Goal: Information Seeking & Learning: Learn about a topic

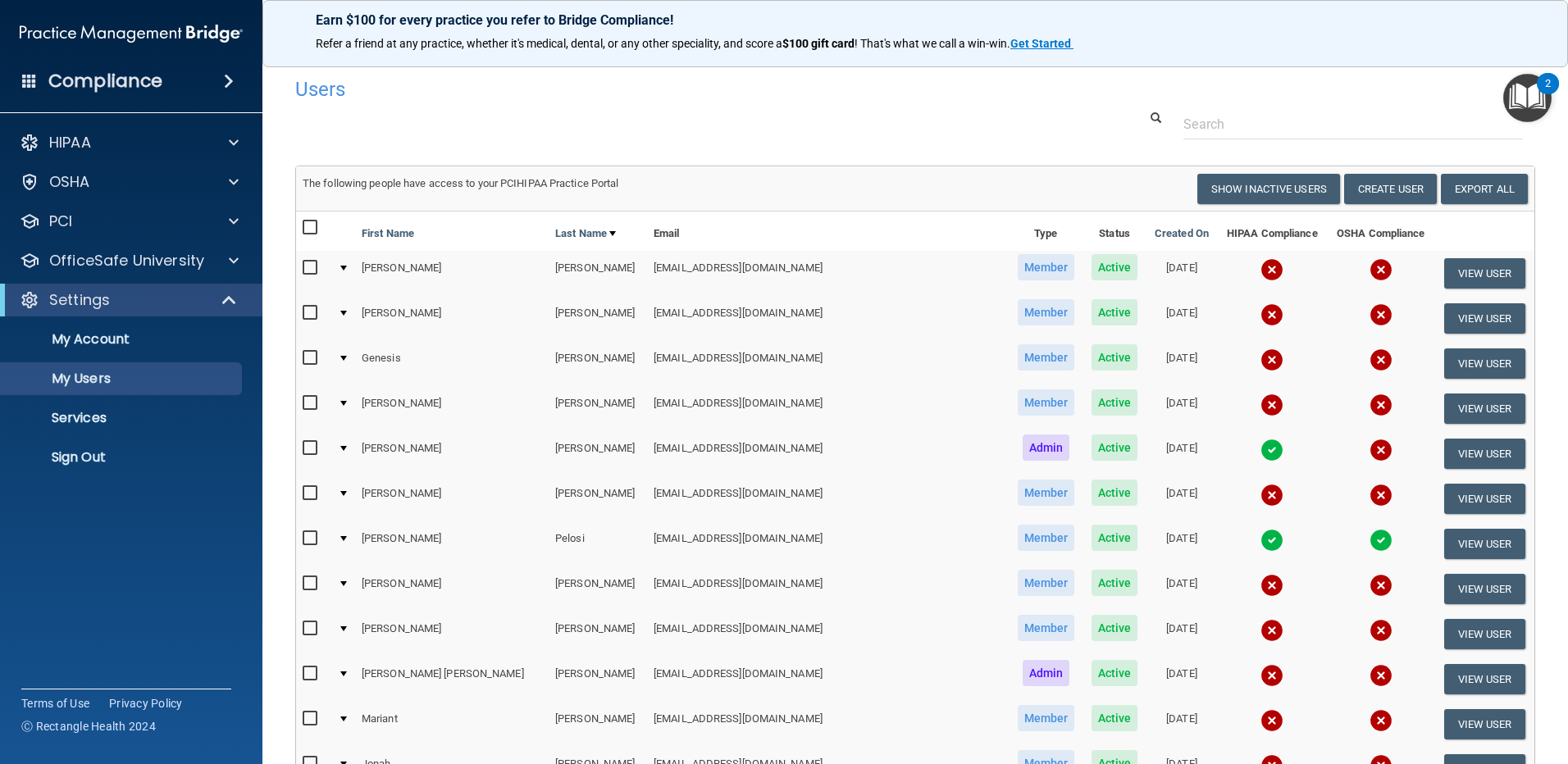
select select "20"
click at [173, 254] on p "OfficeSafe University" at bounding box center [126, 261] width 155 height 19
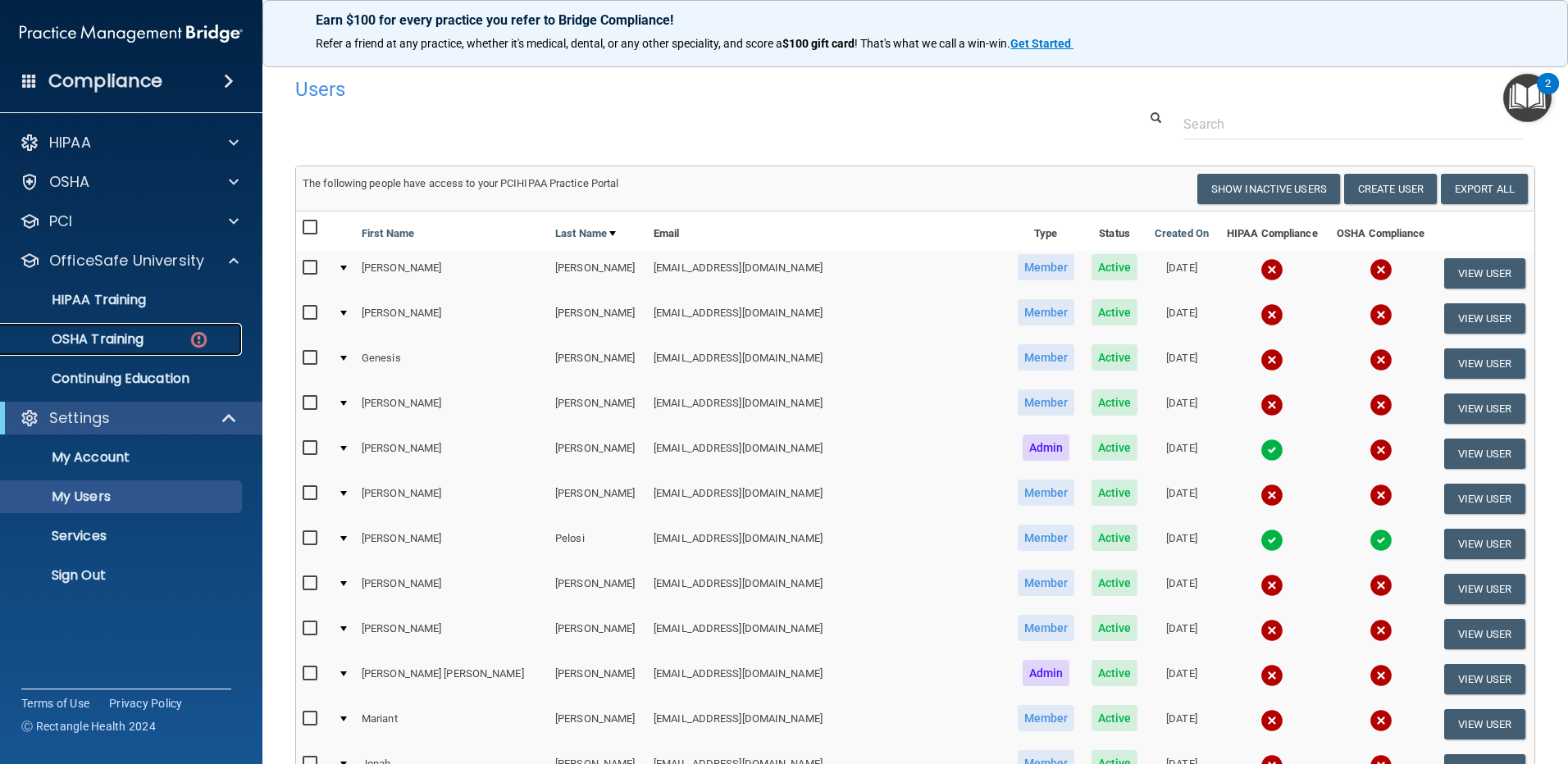
click at [129, 338] on p "OSHA Training" at bounding box center [77, 339] width 133 height 16
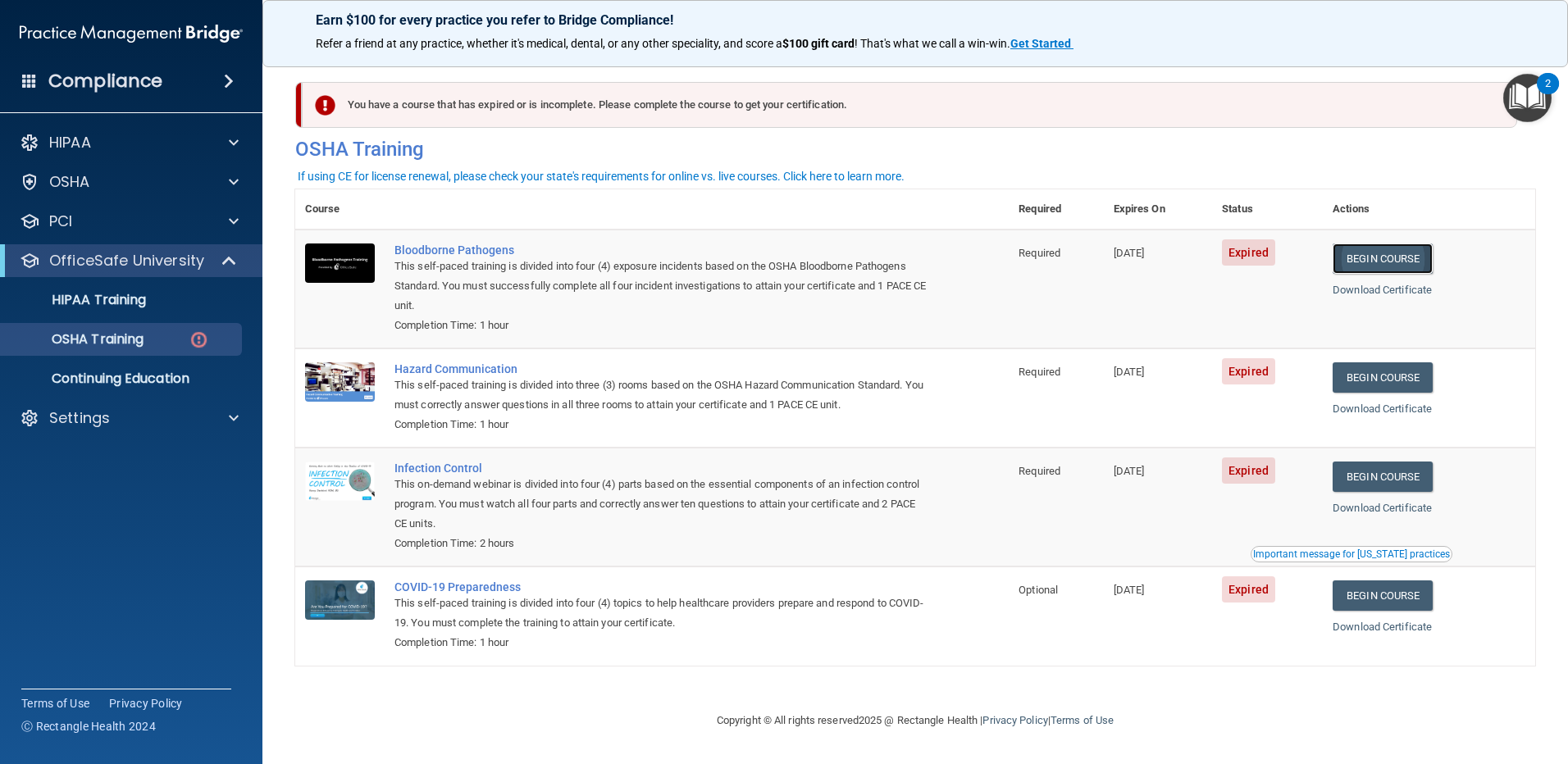
click at [1405, 259] on link "Begin Course" at bounding box center [1383, 259] width 100 height 30
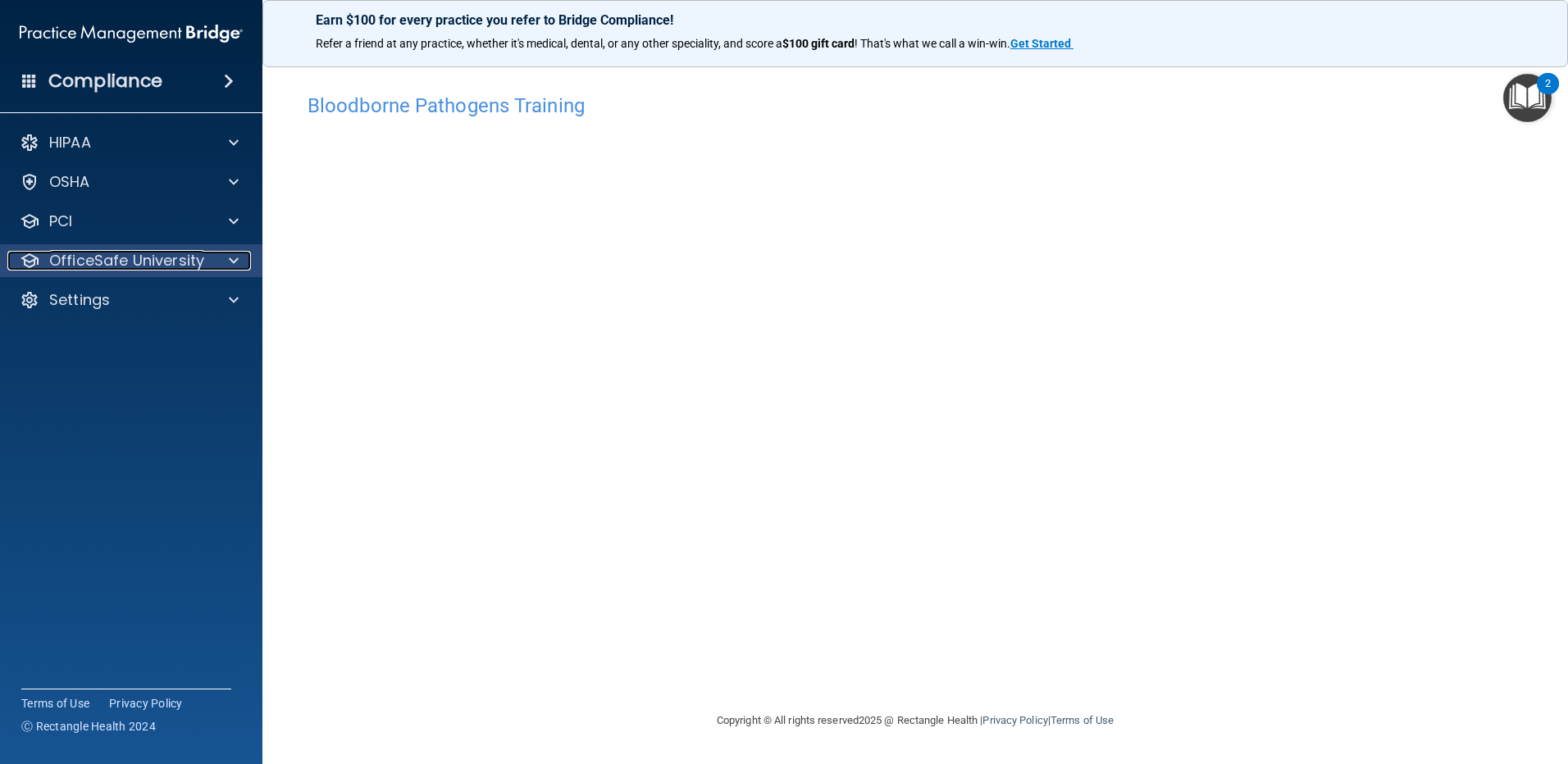
click at [181, 260] on p "OfficeSafe University" at bounding box center [126, 261] width 155 height 19
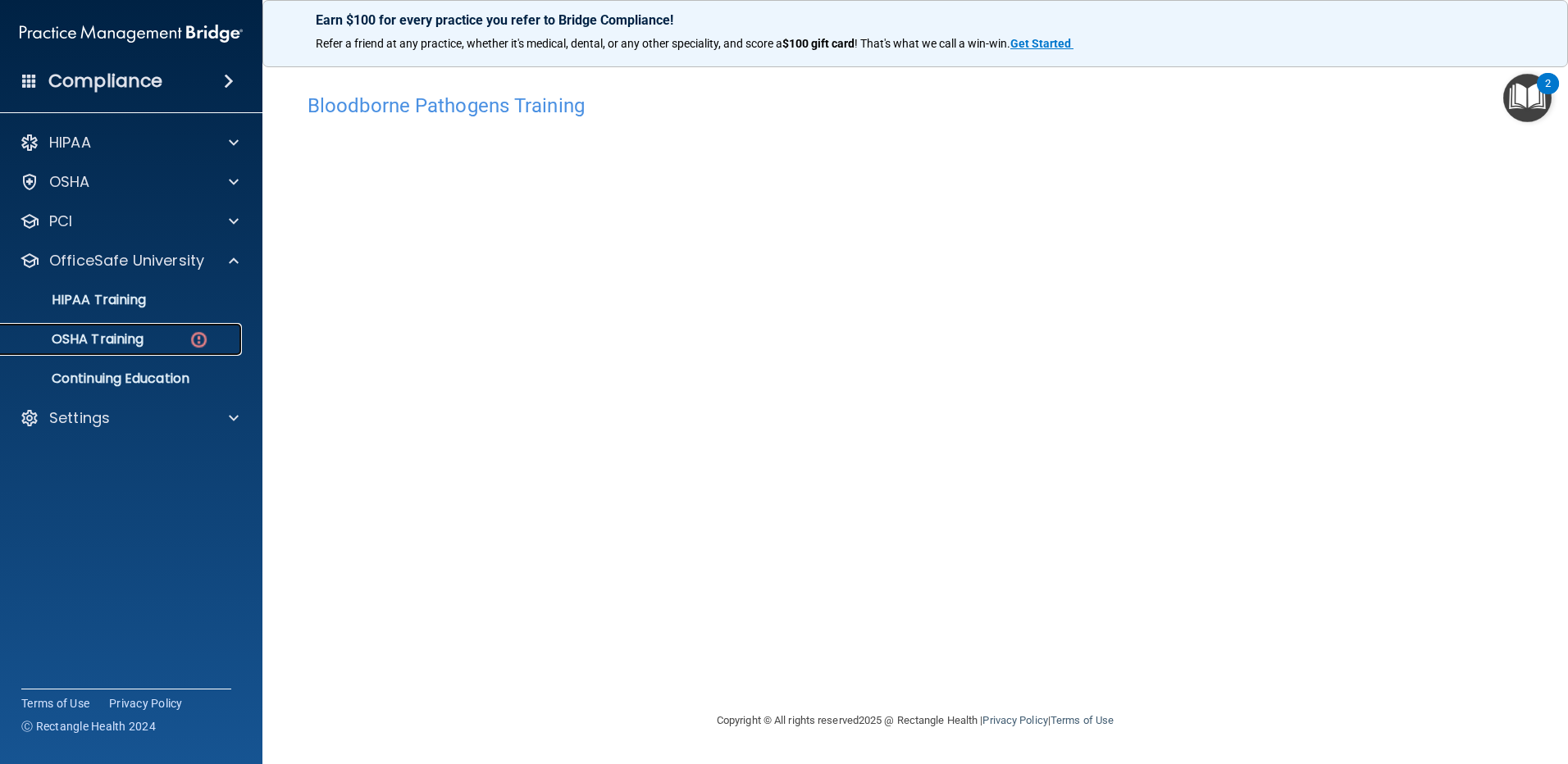
click at [131, 336] on p "OSHA Training" at bounding box center [77, 339] width 133 height 16
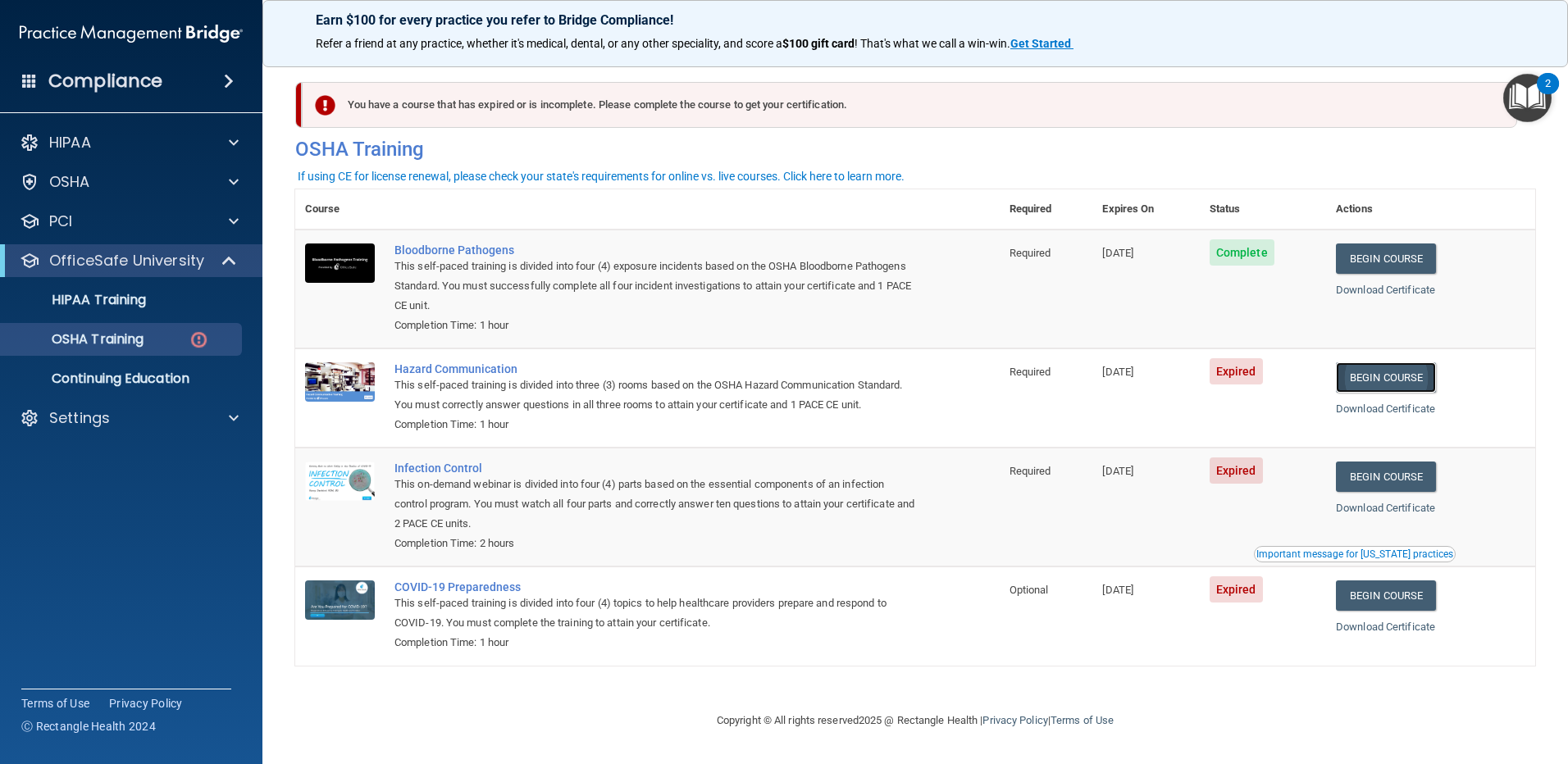
click at [1410, 376] on link "Begin Course" at bounding box center [1386, 377] width 100 height 30
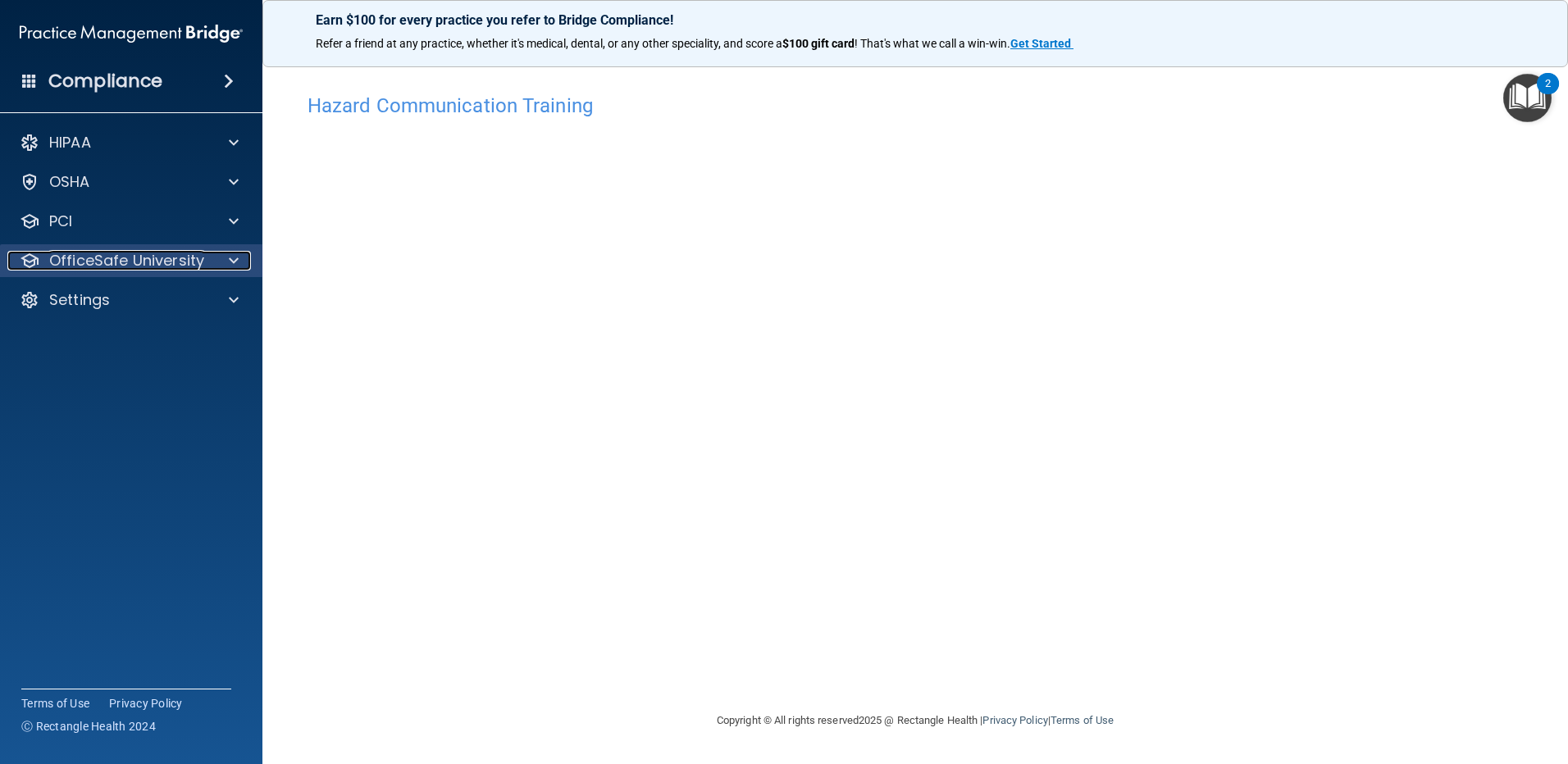
click at [230, 261] on span at bounding box center [234, 261] width 10 height 19
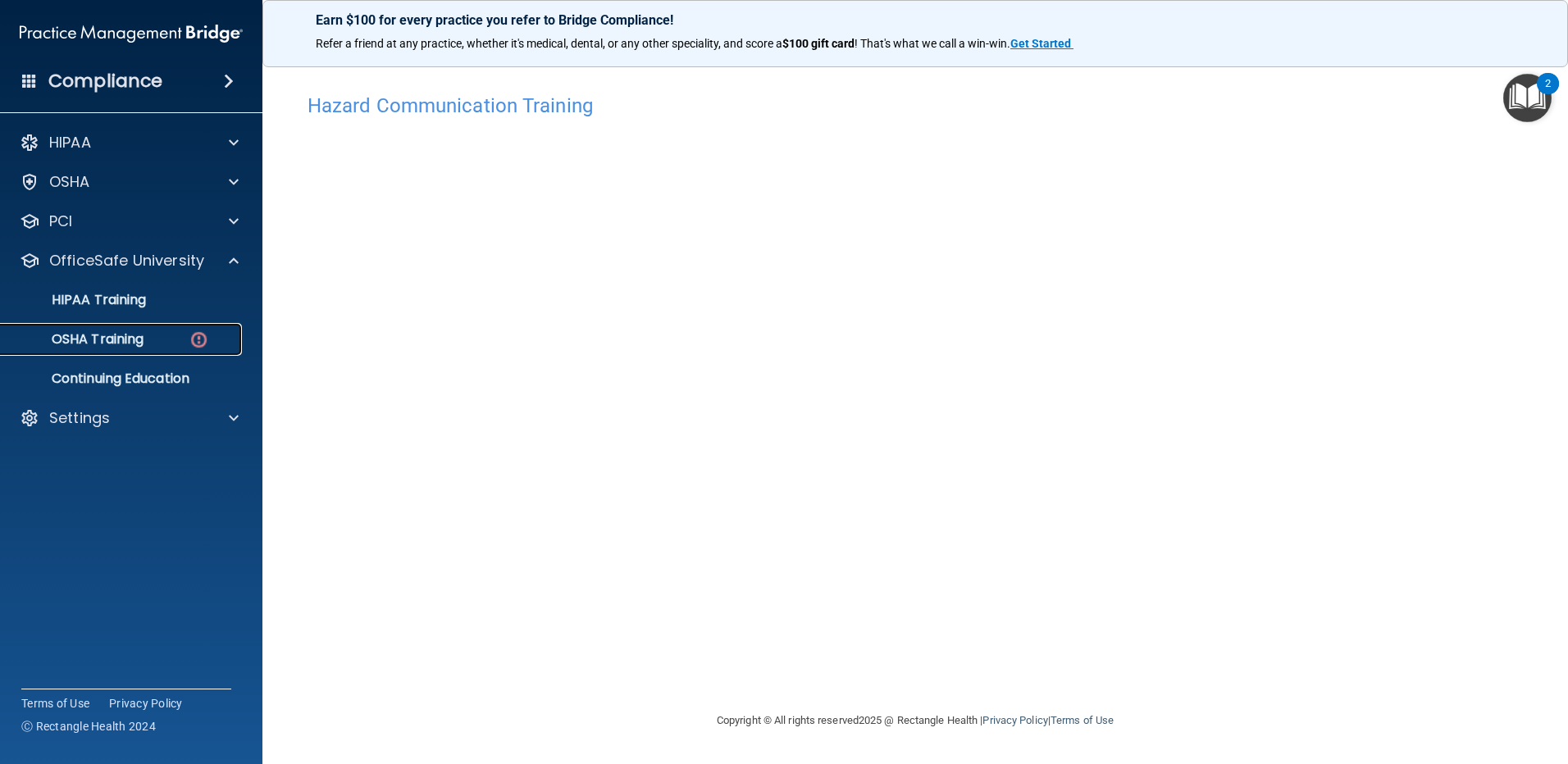
click at [120, 334] on p "OSHA Training" at bounding box center [77, 339] width 133 height 16
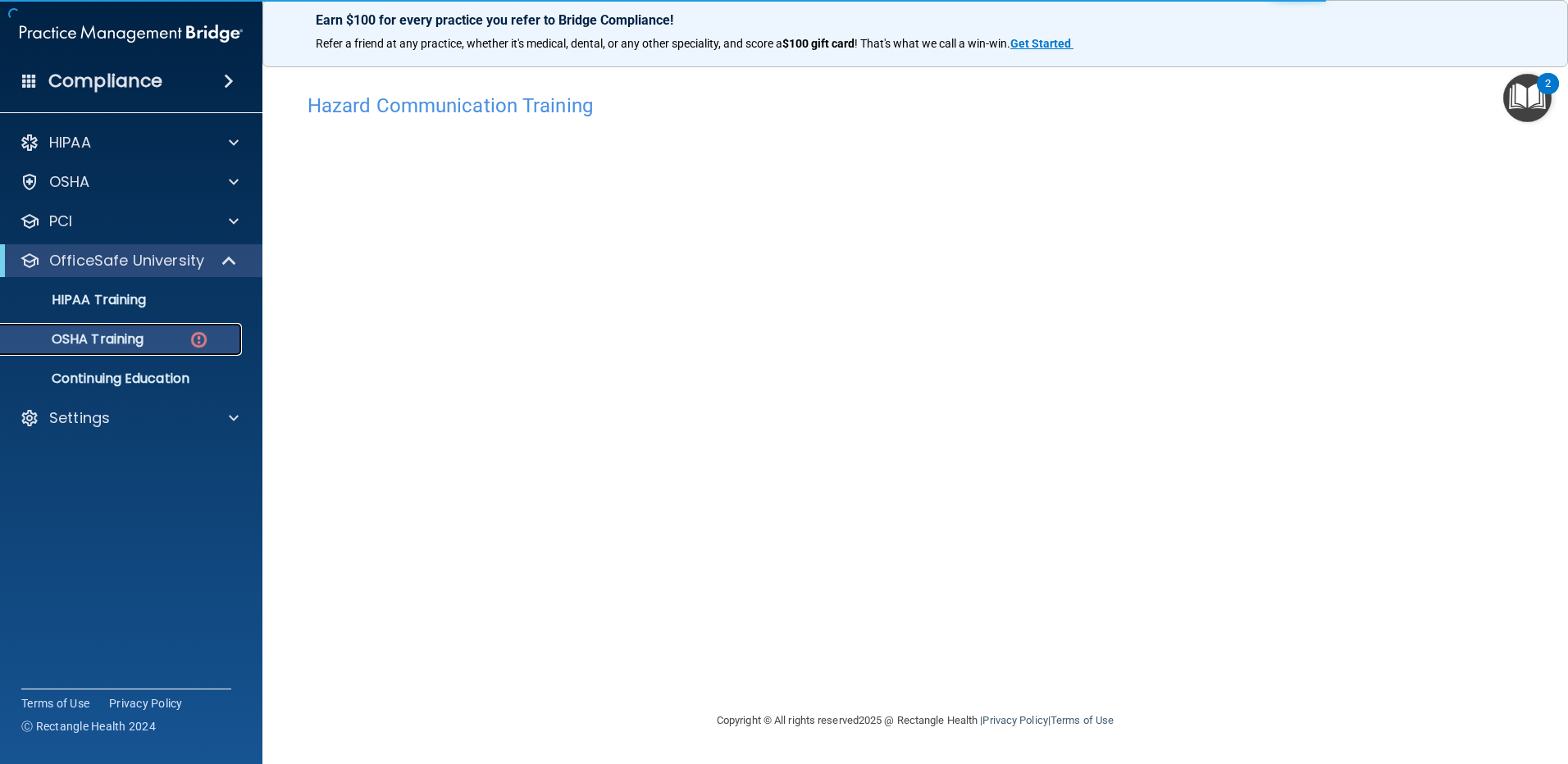
click at [118, 338] on p "OSHA Training" at bounding box center [77, 339] width 133 height 16
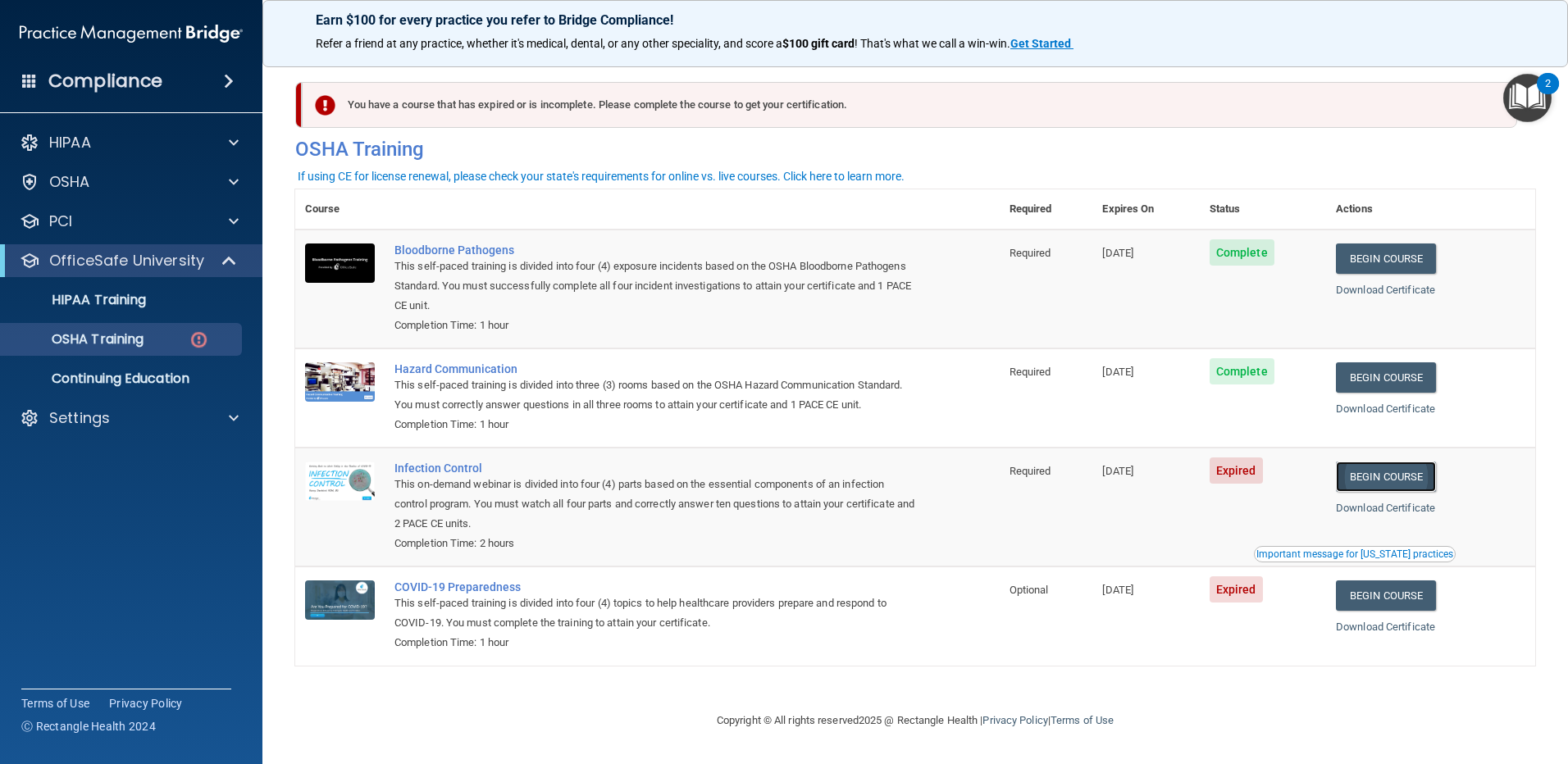
click at [1371, 480] on link "Begin Course" at bounding box center [1386, 477] width 100 height 30
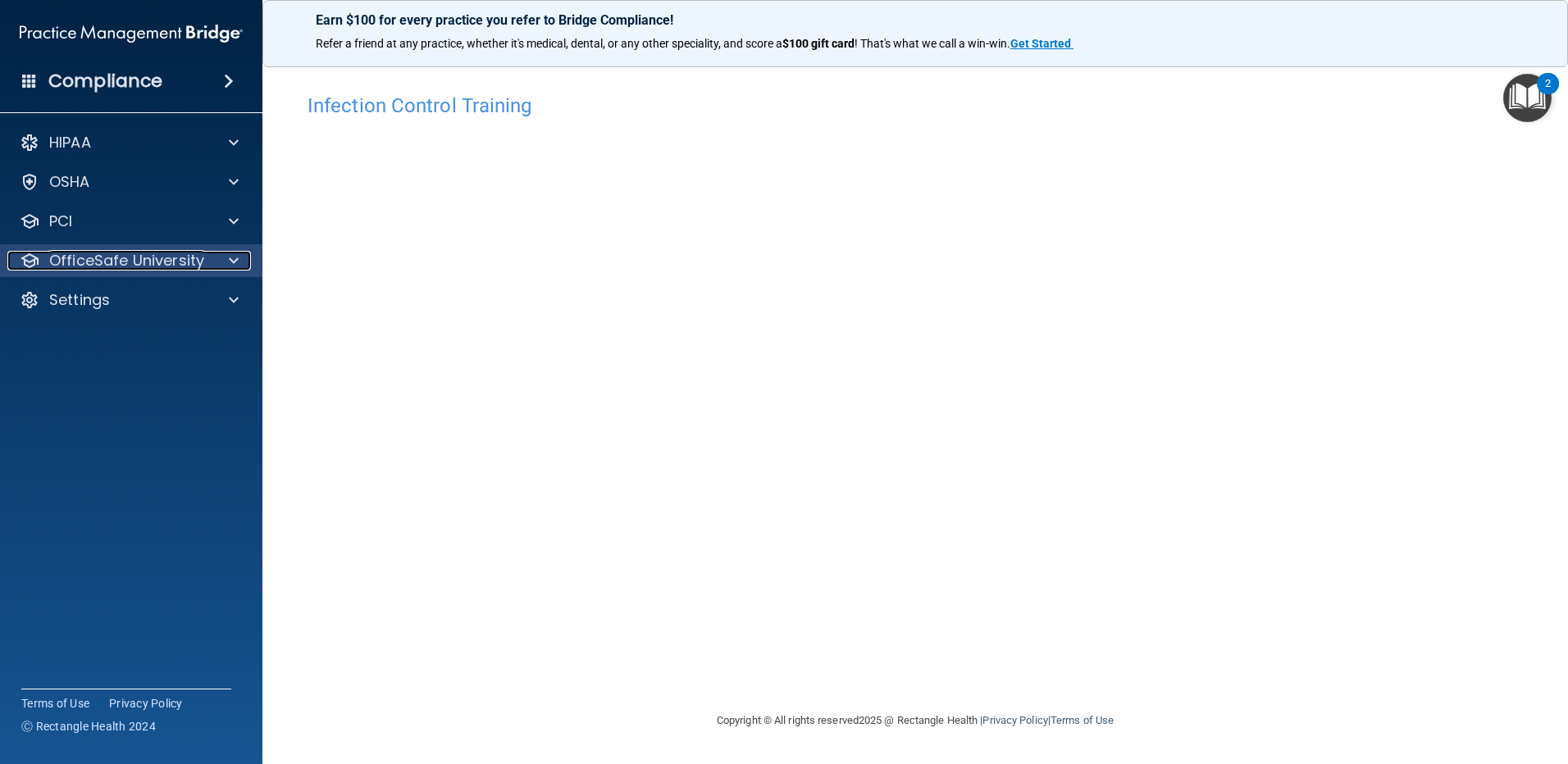
click at [158, 256] on p "OfficeSafe University" at bounding box center [126, 261] width 155 height 19
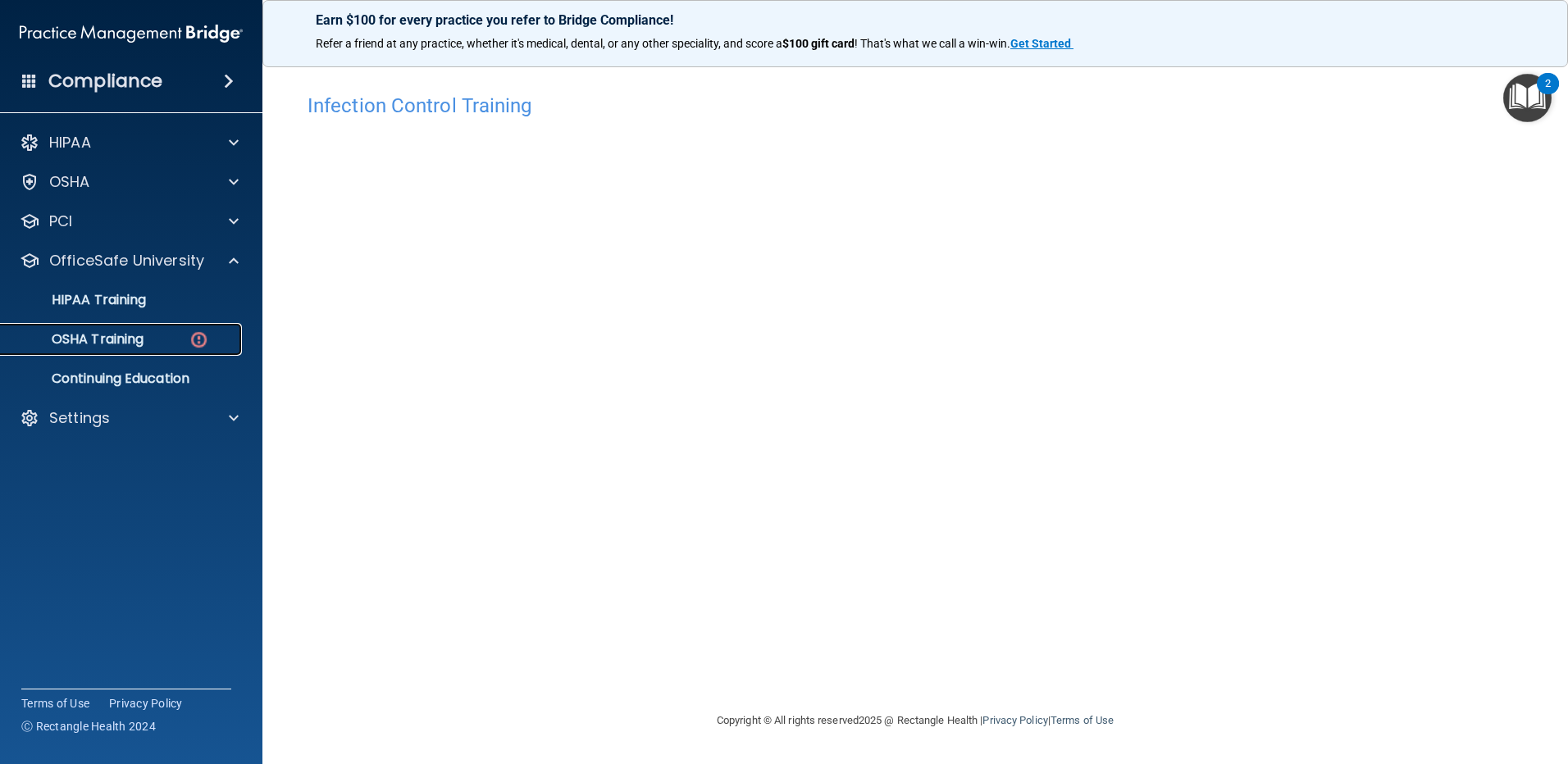
click at [129, 338] on p "OSHA Training" at bounding box center [77, 339] width 133 height 16
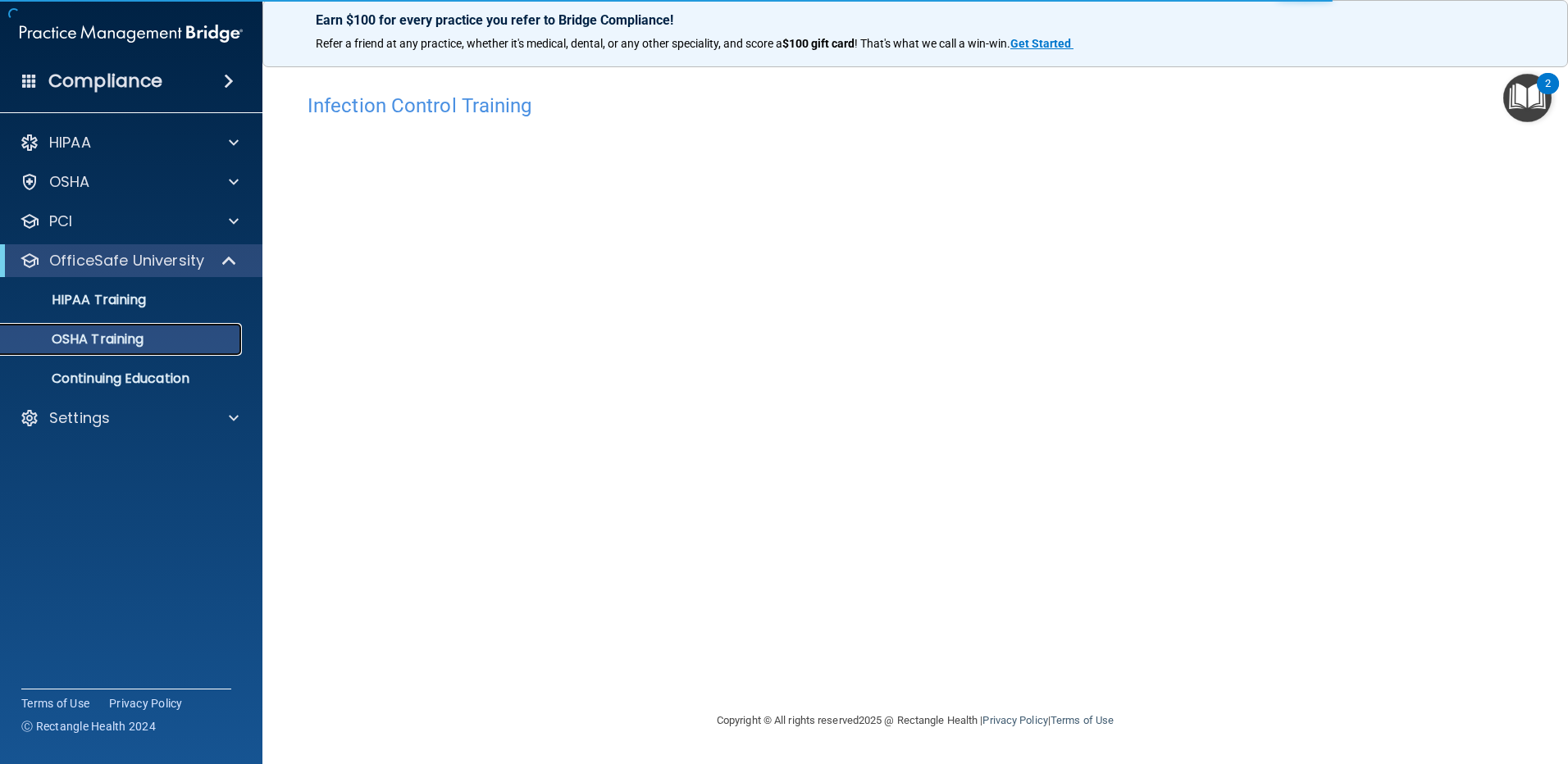
click at [106, 338] on p "OSHA Training" at bounding box center [77, 339] width 133 height 16
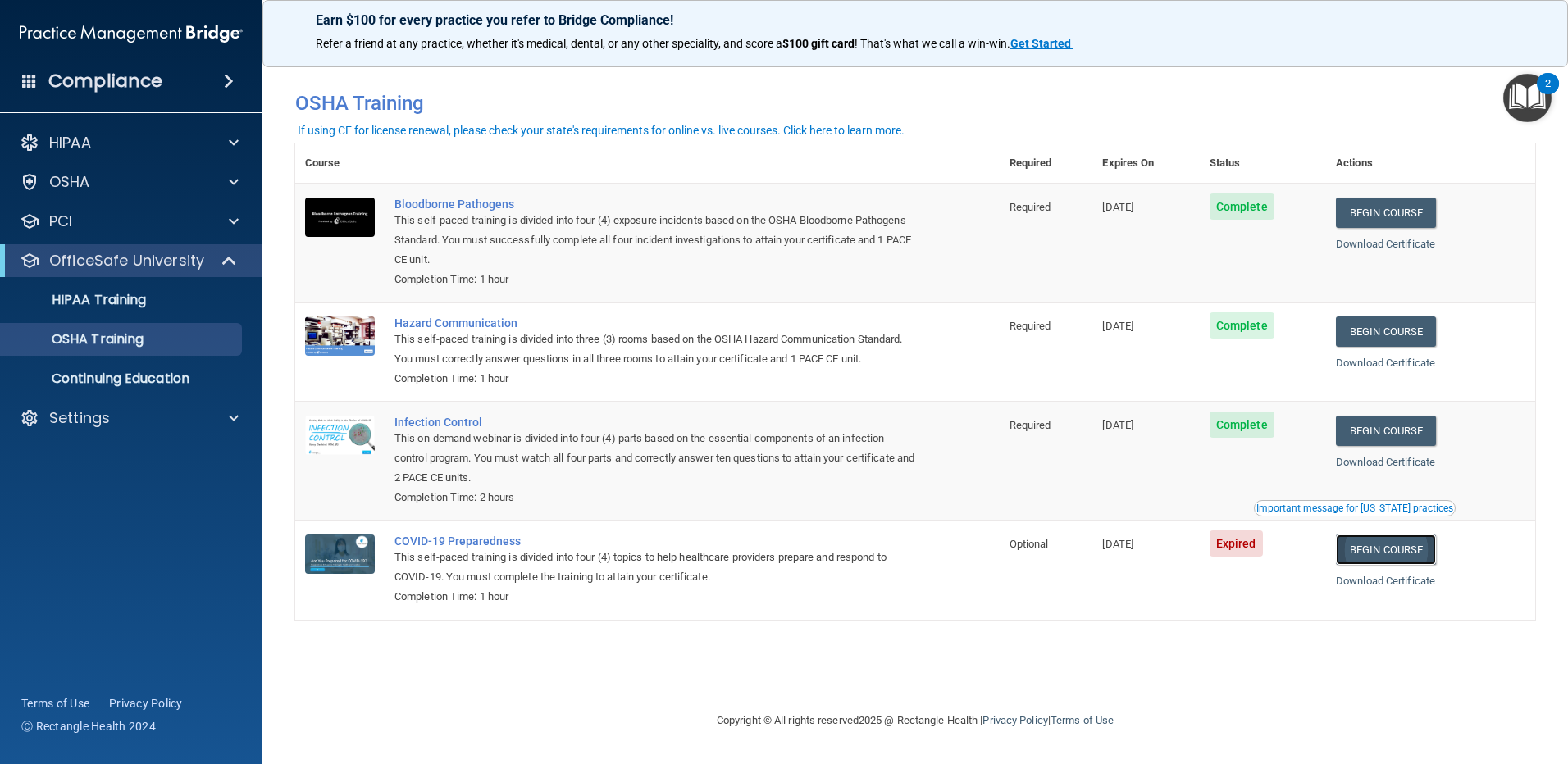
click at [1406, 554] on link "Begin Course" at bounding box center [1386, 550] width 100 height 30
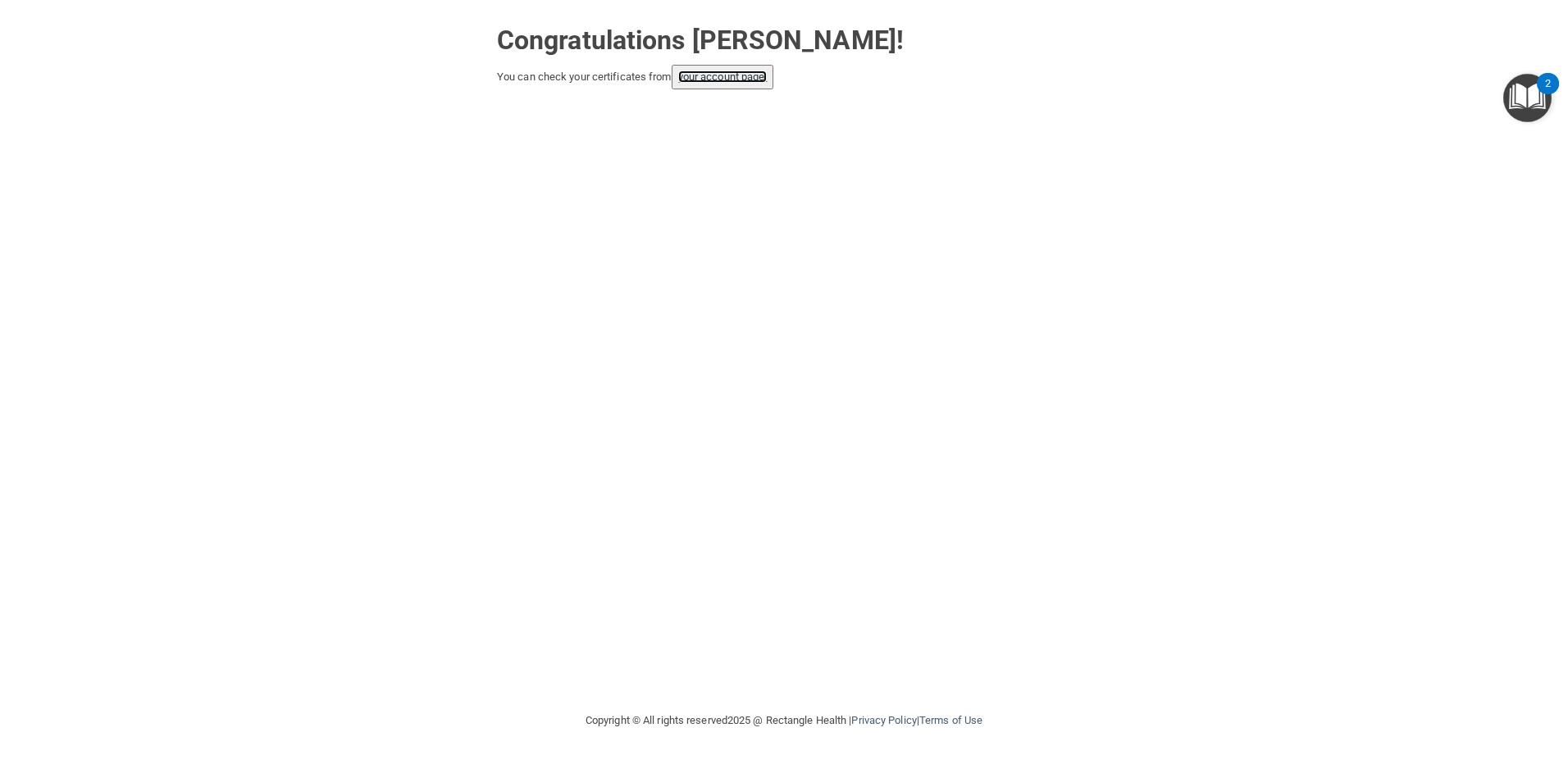
click at [742, 80] on link "your account page!" at bounding box center [723, 76] width 90 height 13
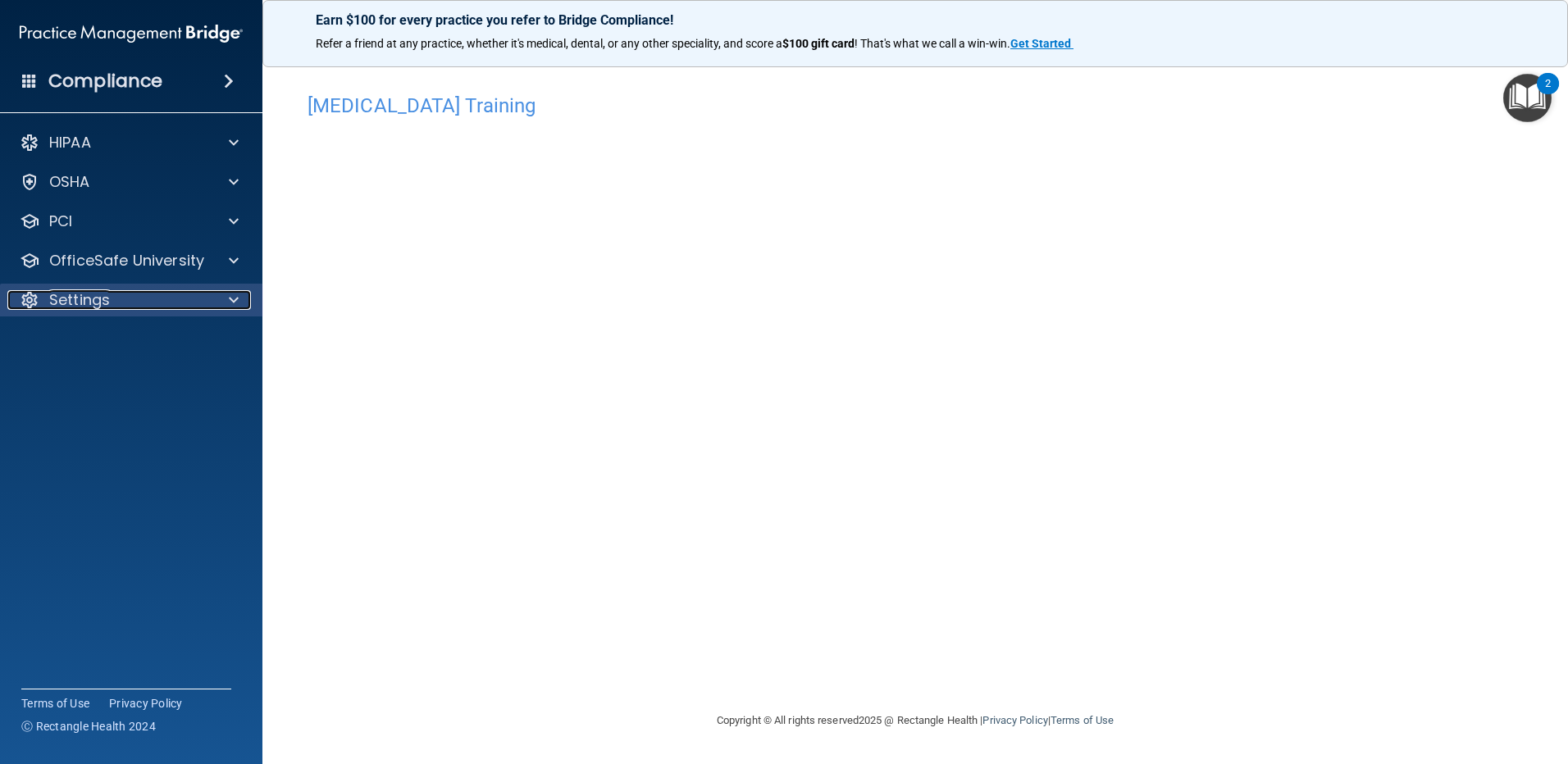
click at [73, 296] on p "Settings" at bounding box center [80, 300] width 61 height 19
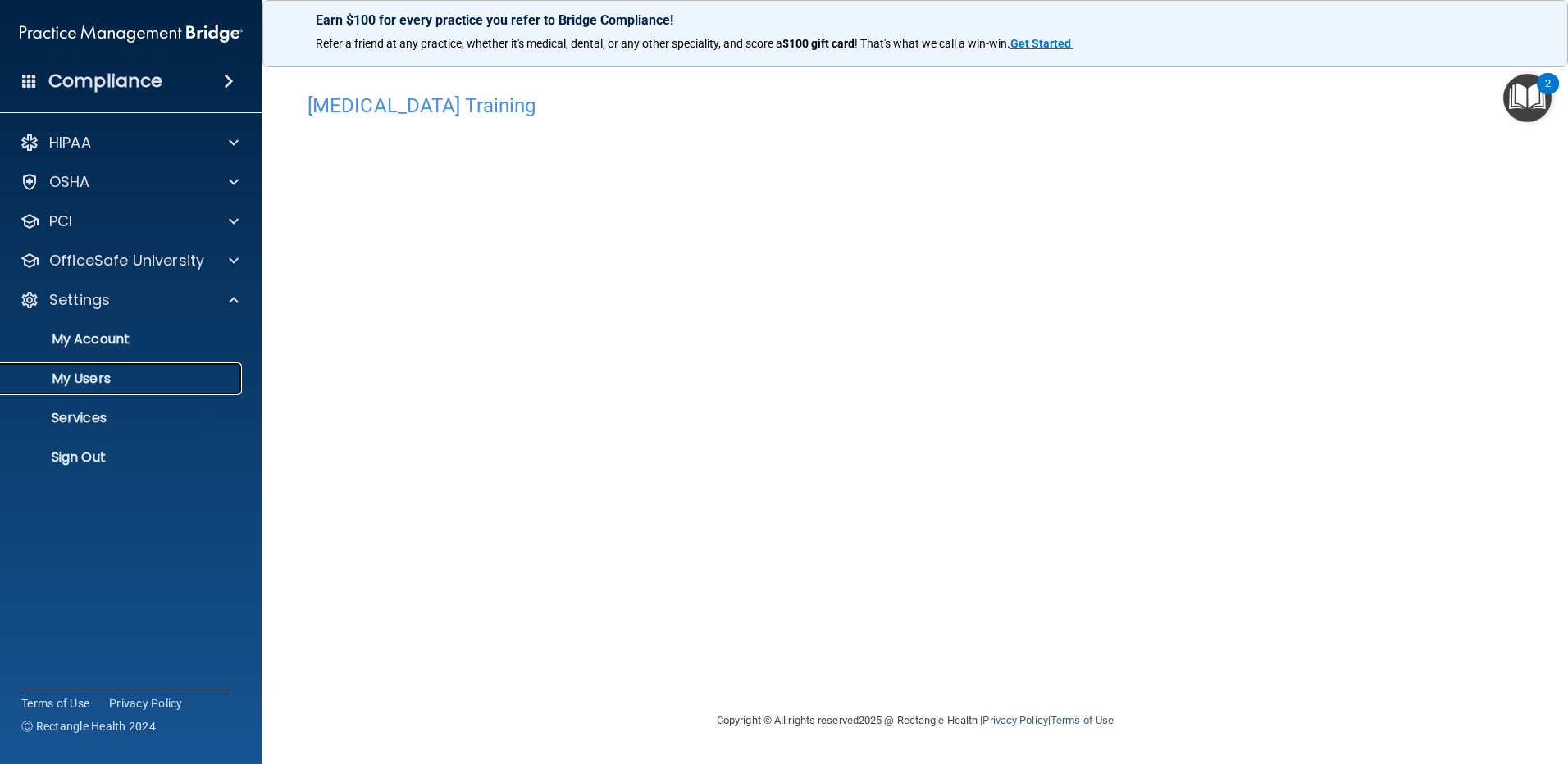
click at [95, 377] on p "My Users" at bounding box center [123, 378] width 224 height 16
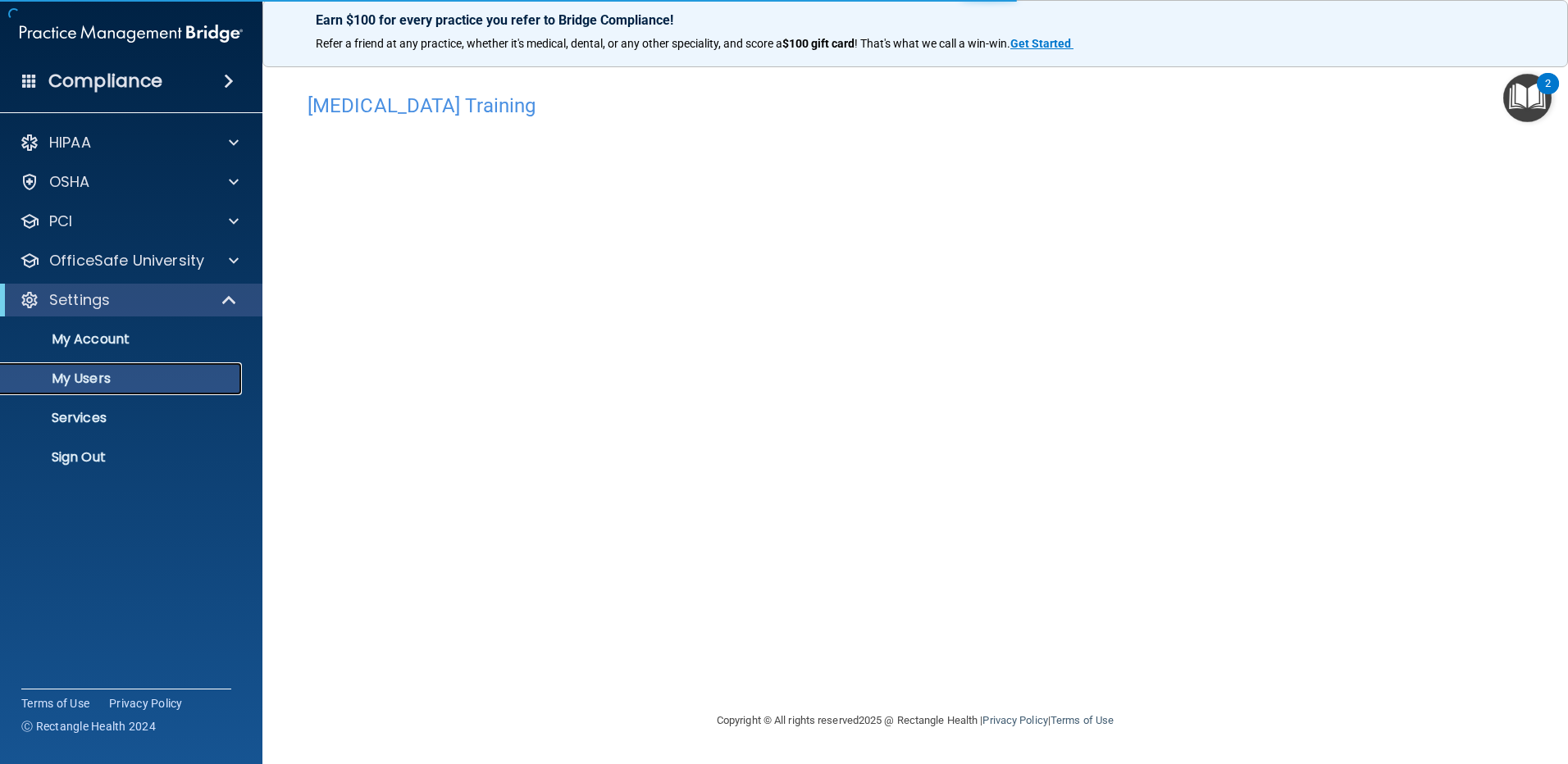
select select "20"
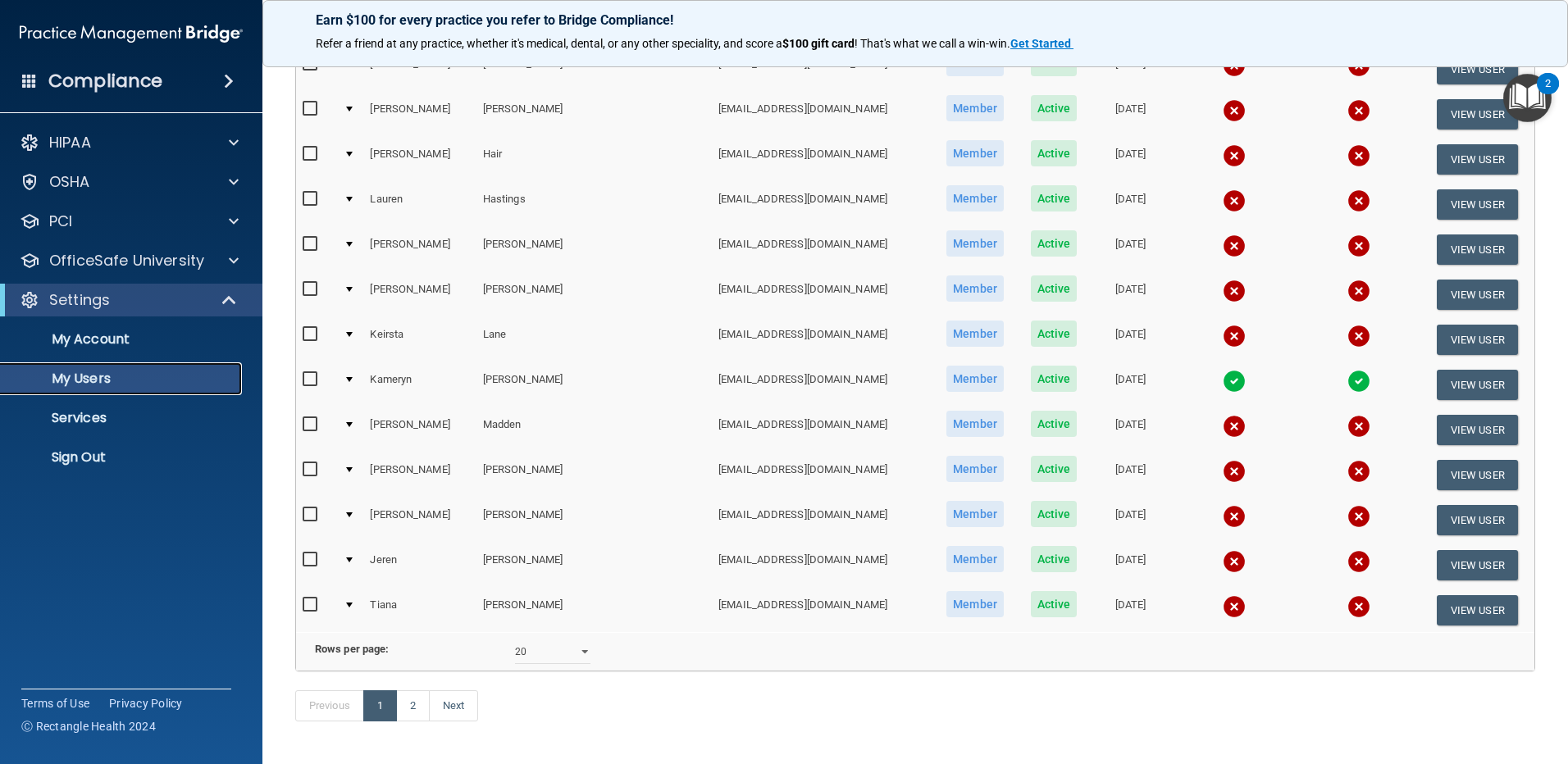
scroll to position [574, 0]
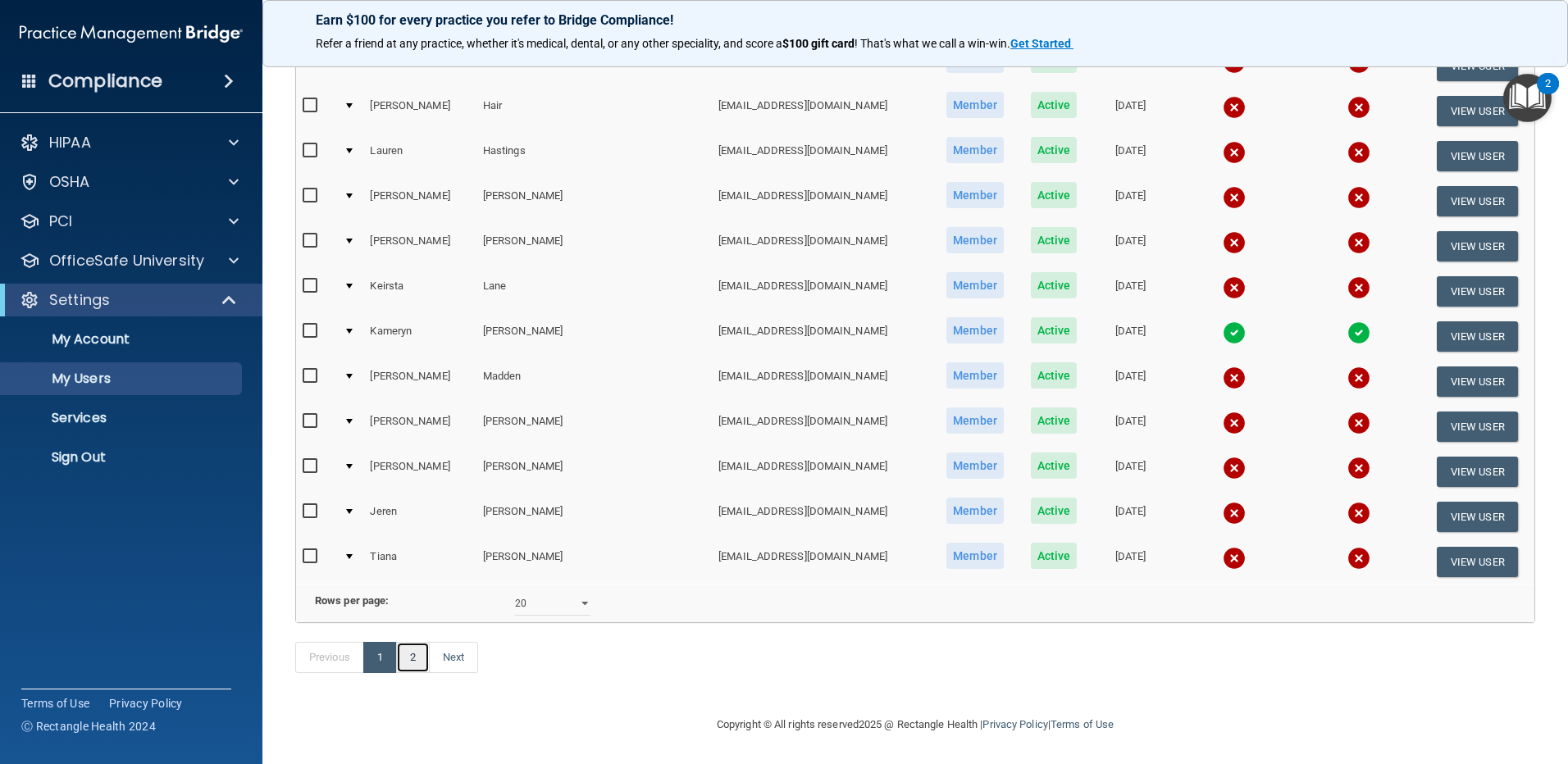
click at [409, 673] on link "2" at bounding box center [413, 657] width 34 height 31
select select "20"
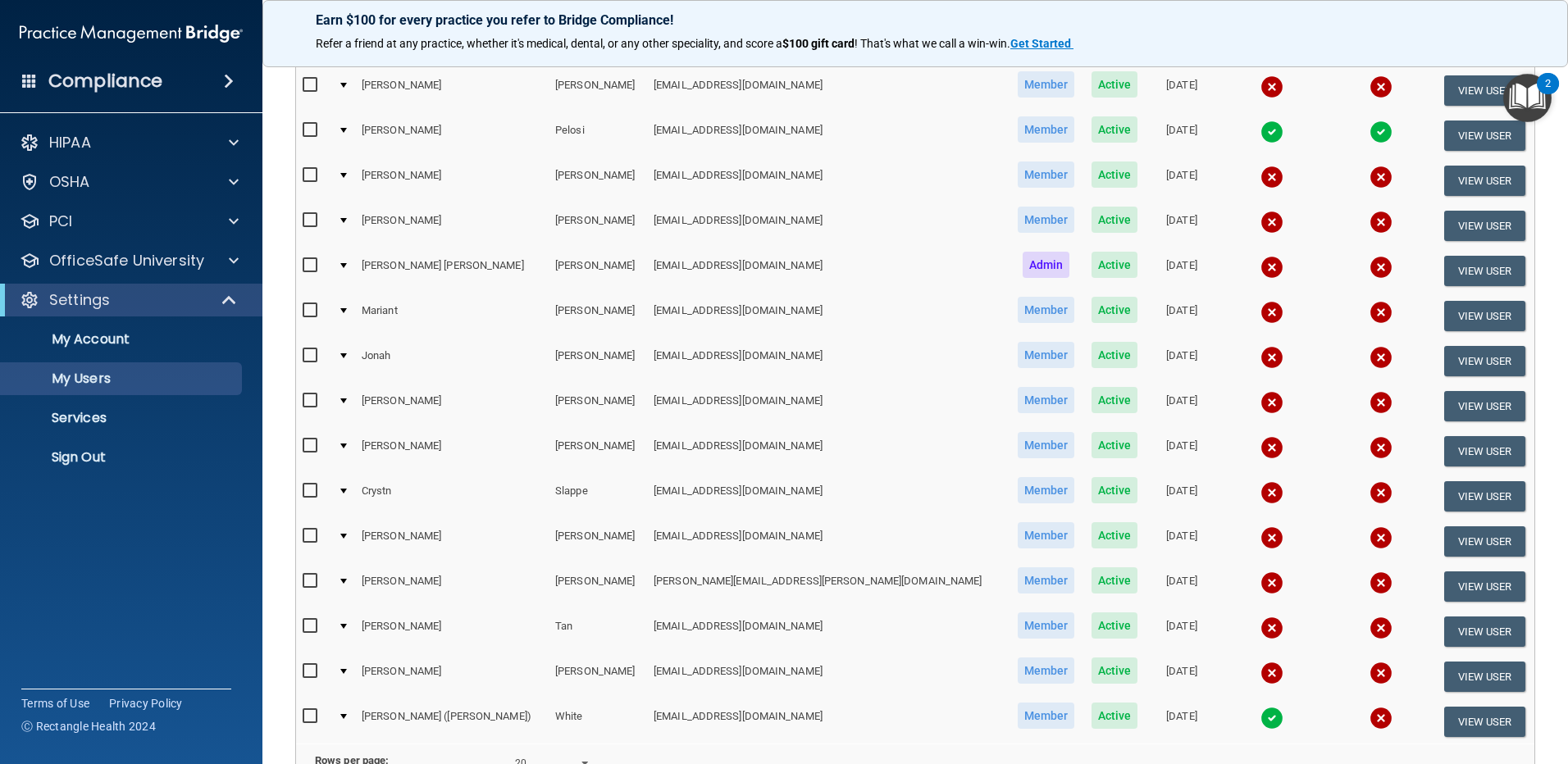
scroll to position [593, 0]
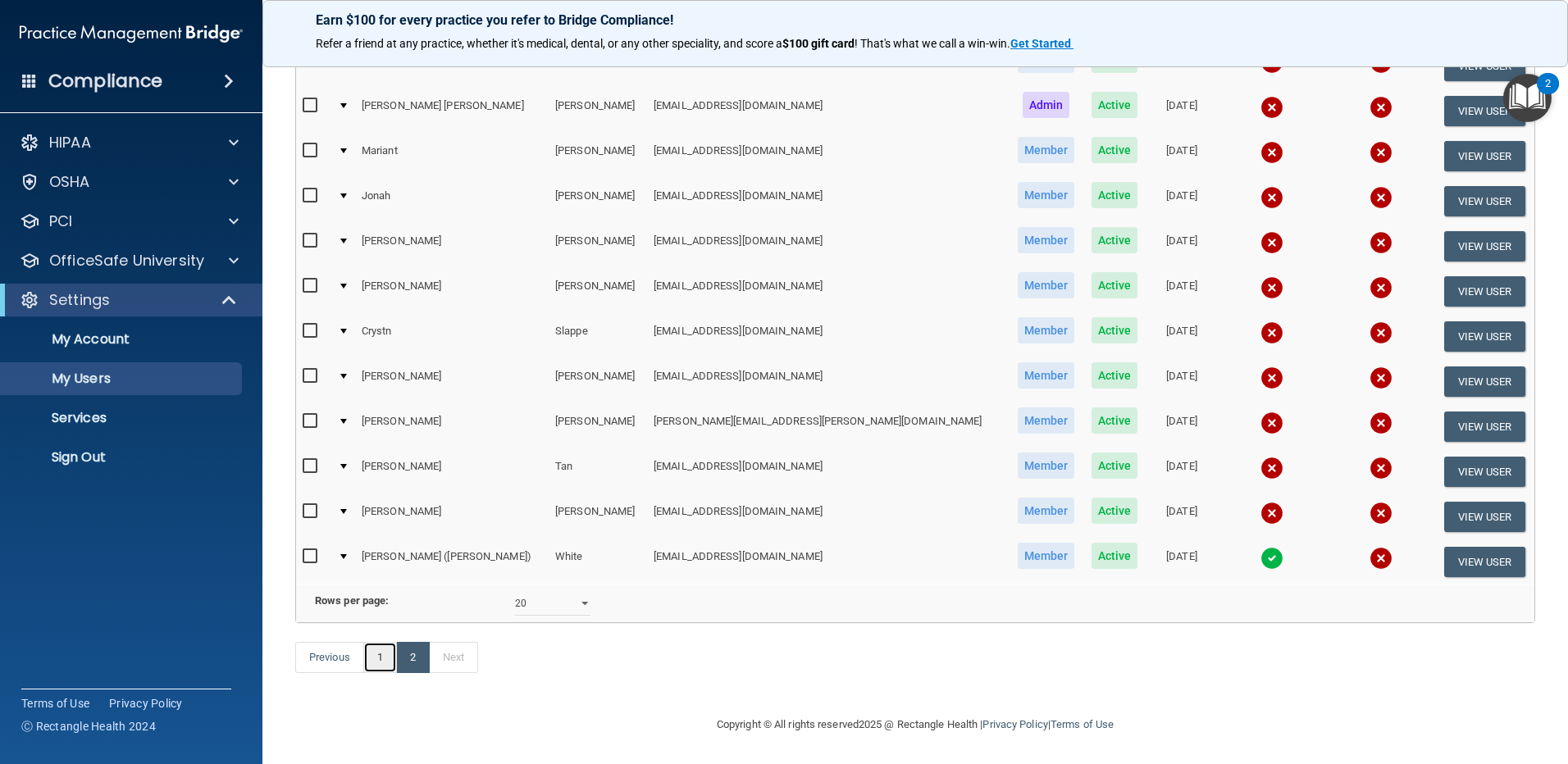
click at [378, 657] on link "1" at bounding box center [380, 657] width 34 height 31
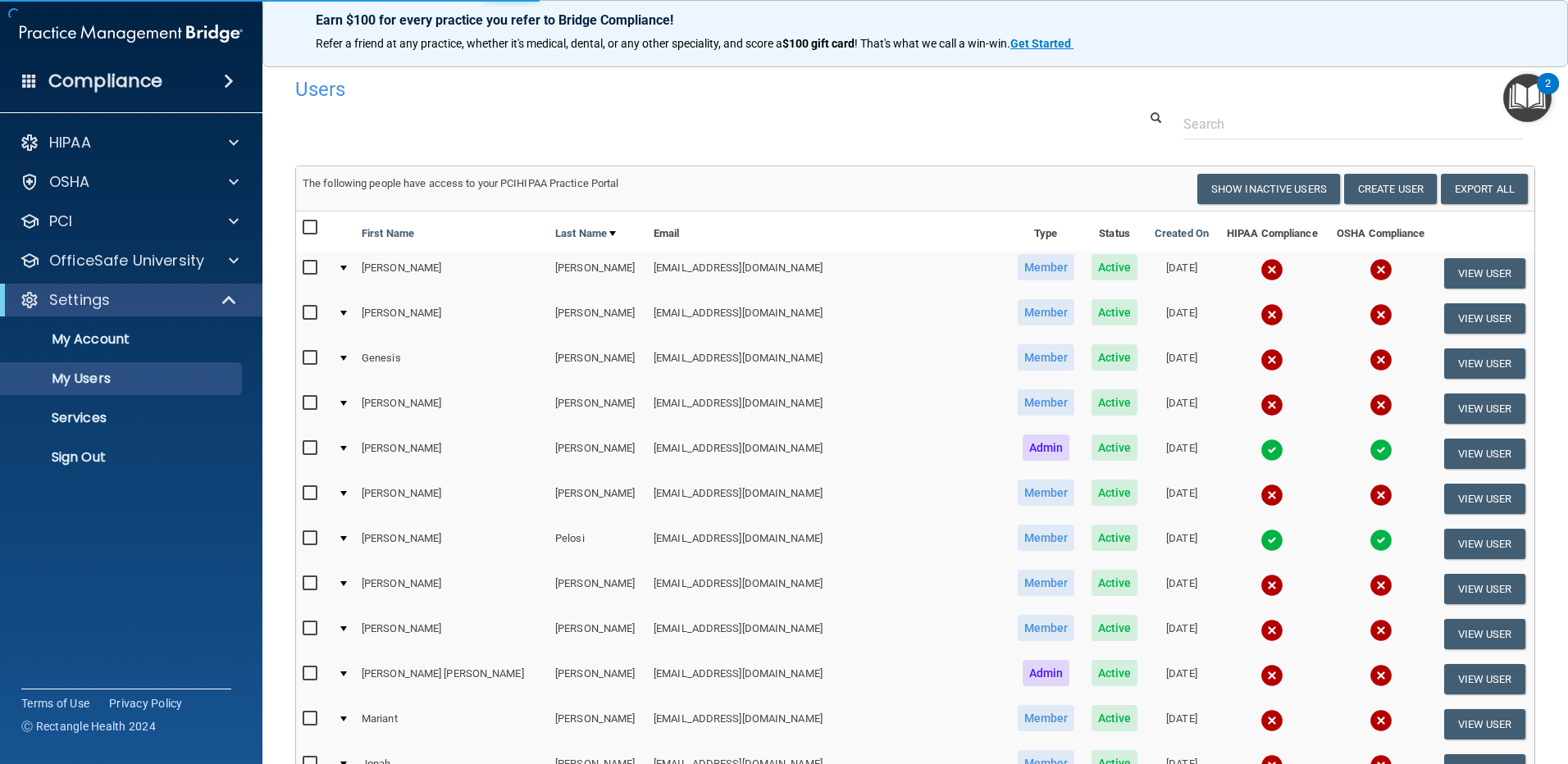
select select "20"
